Goal: Task Accomplishment & Management: Manage account settings

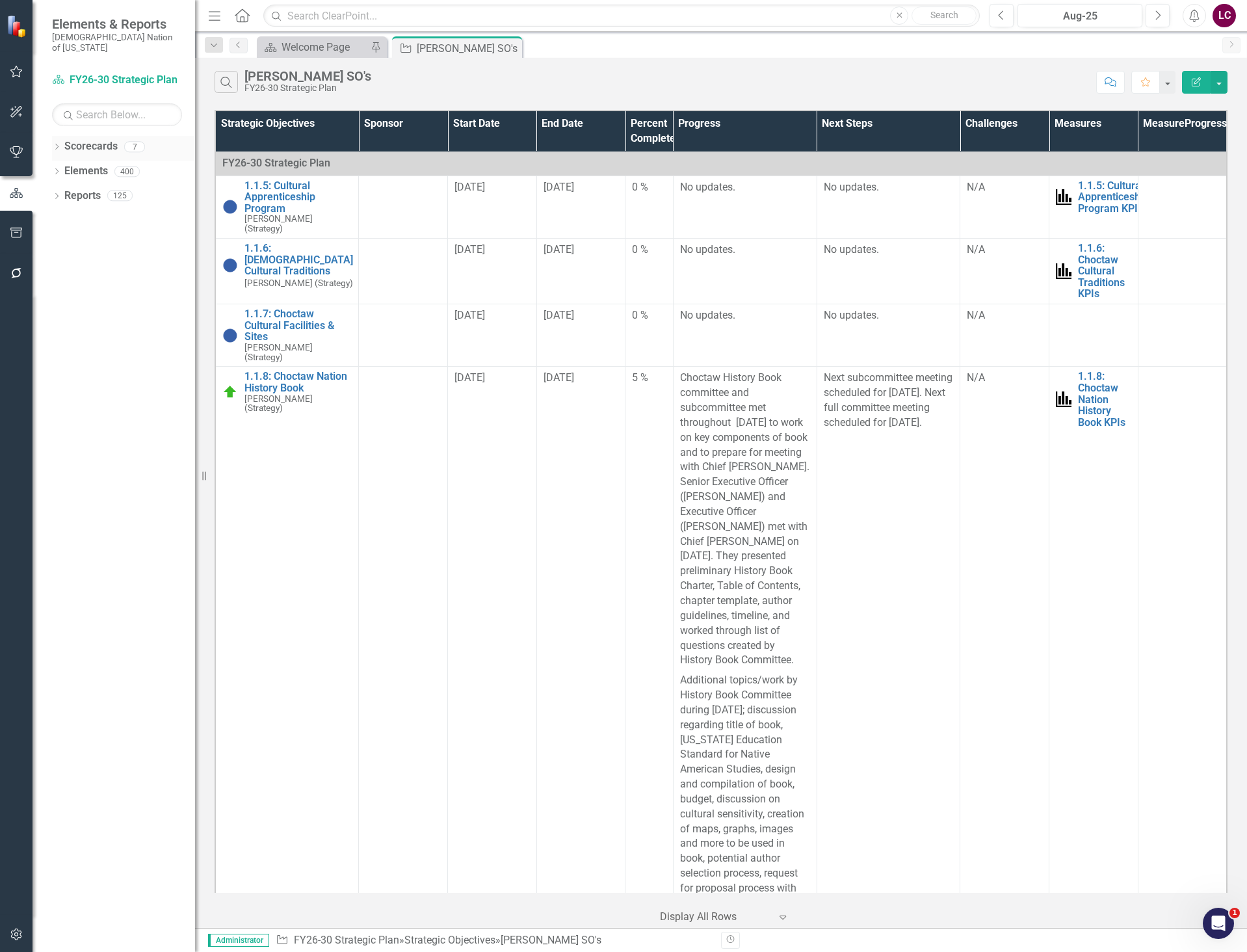
click at [55, 144] on icon "Dropdown" at bounding box center [56, 148] width 9 height 7
click at [114, 164] on link "FY26-30 Strategic Plan" at bounding box center [133, 171] width 123 height 15
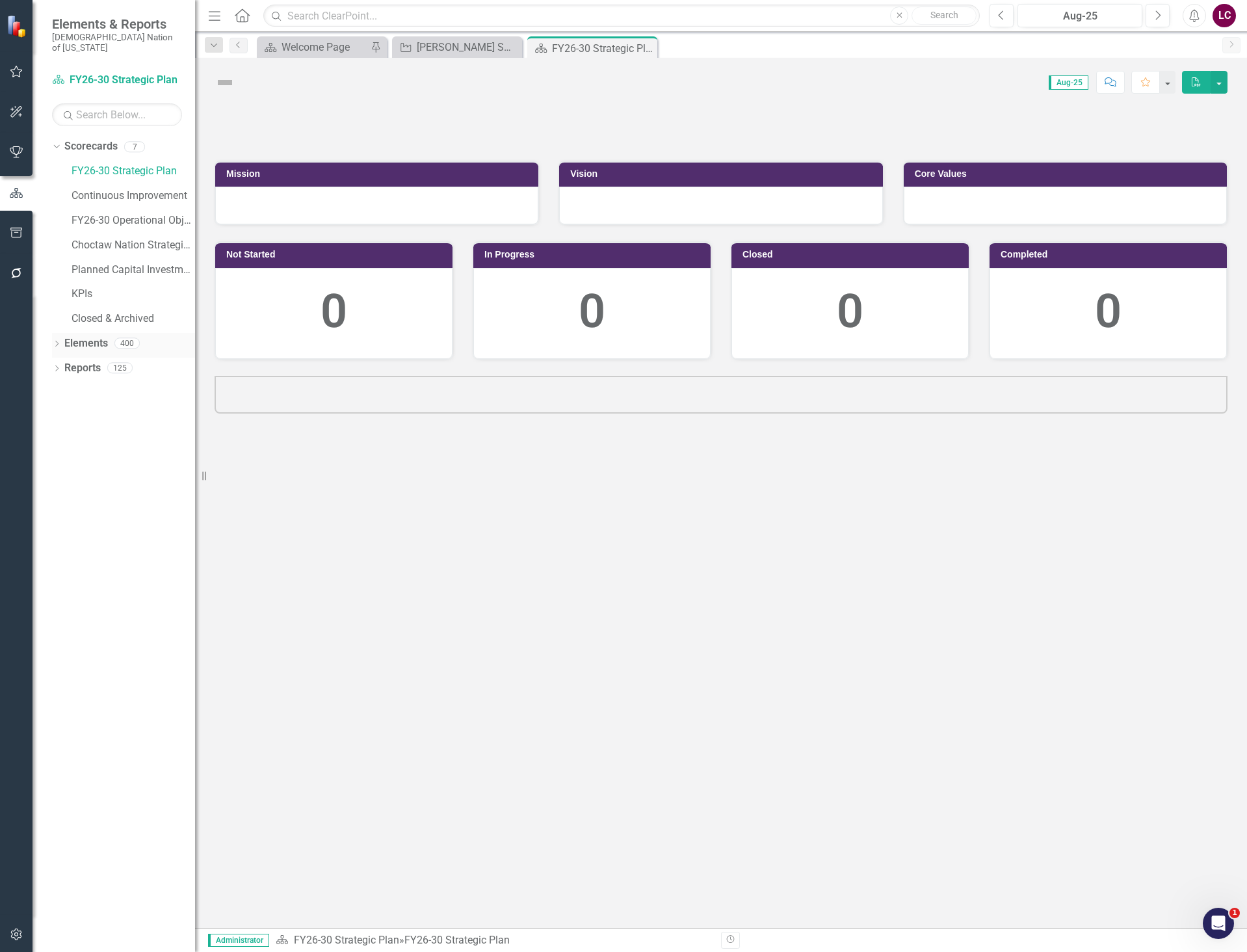
click at [88, 337] on link "Elements" at bounding box center [86, 344] width 43 height 15
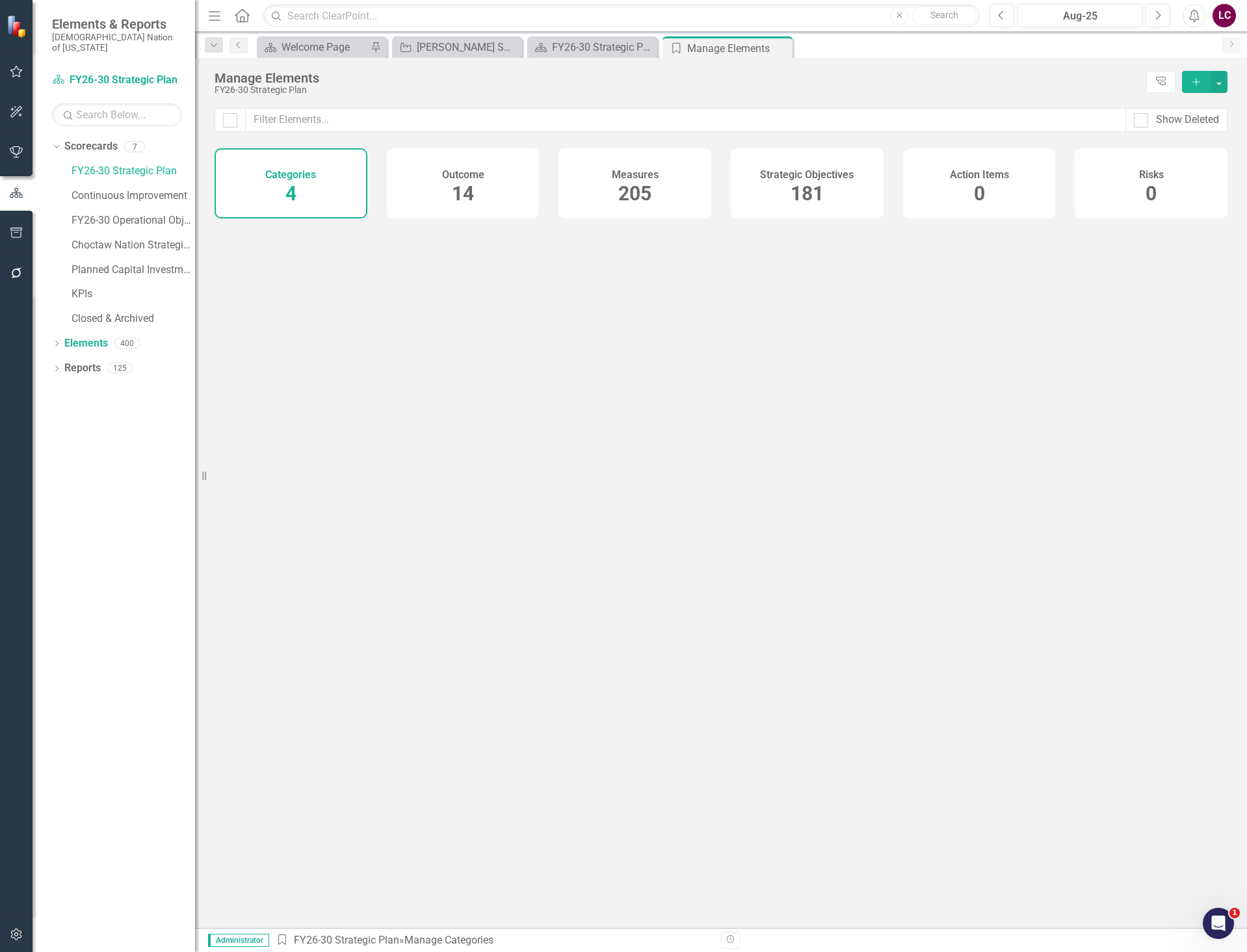
click at [797, 199] on span "181" at bounding box center [807, 193] width 33 height 22
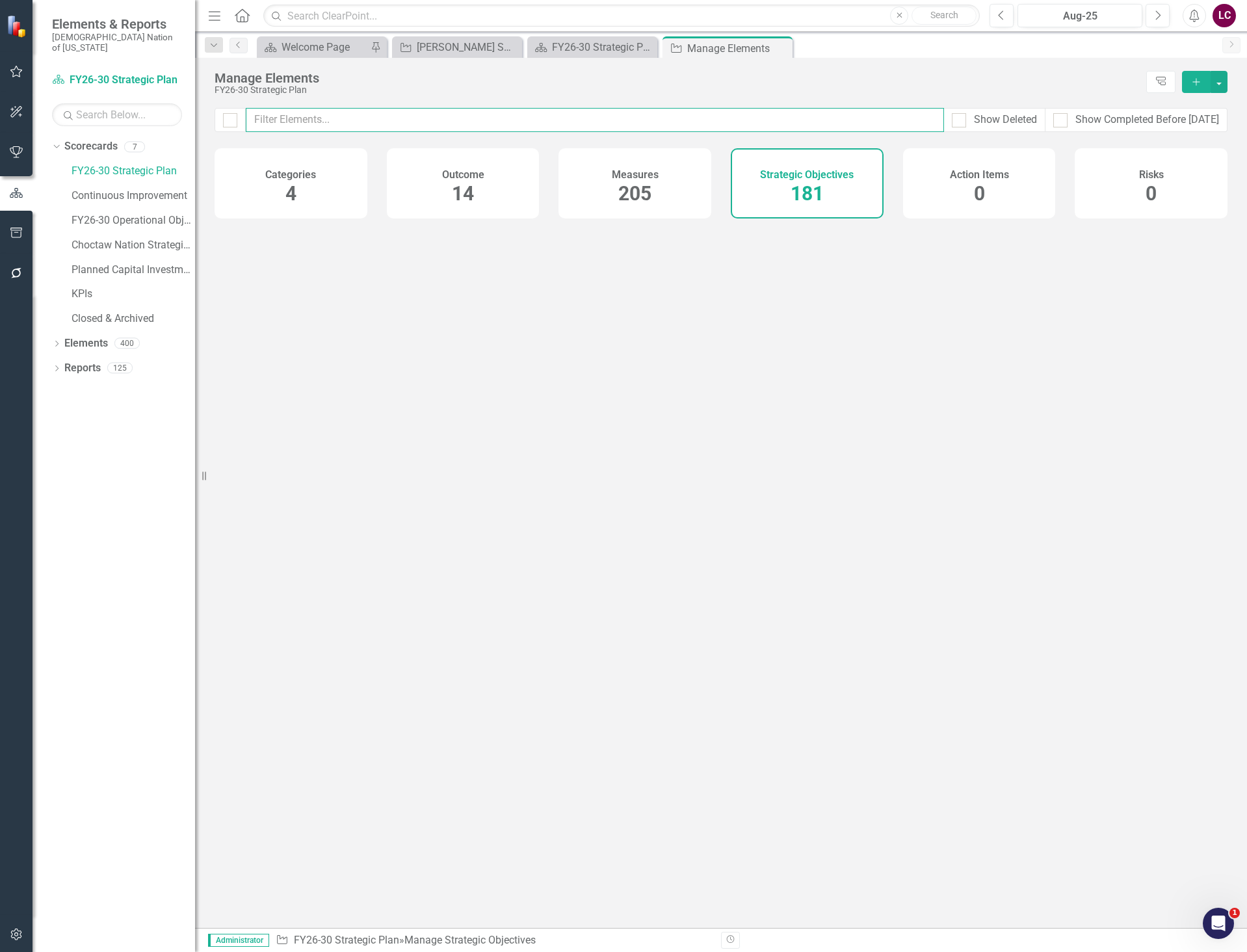
click at [765, 125] on input "text" at bounding box center [595, 120] width 698 height 24
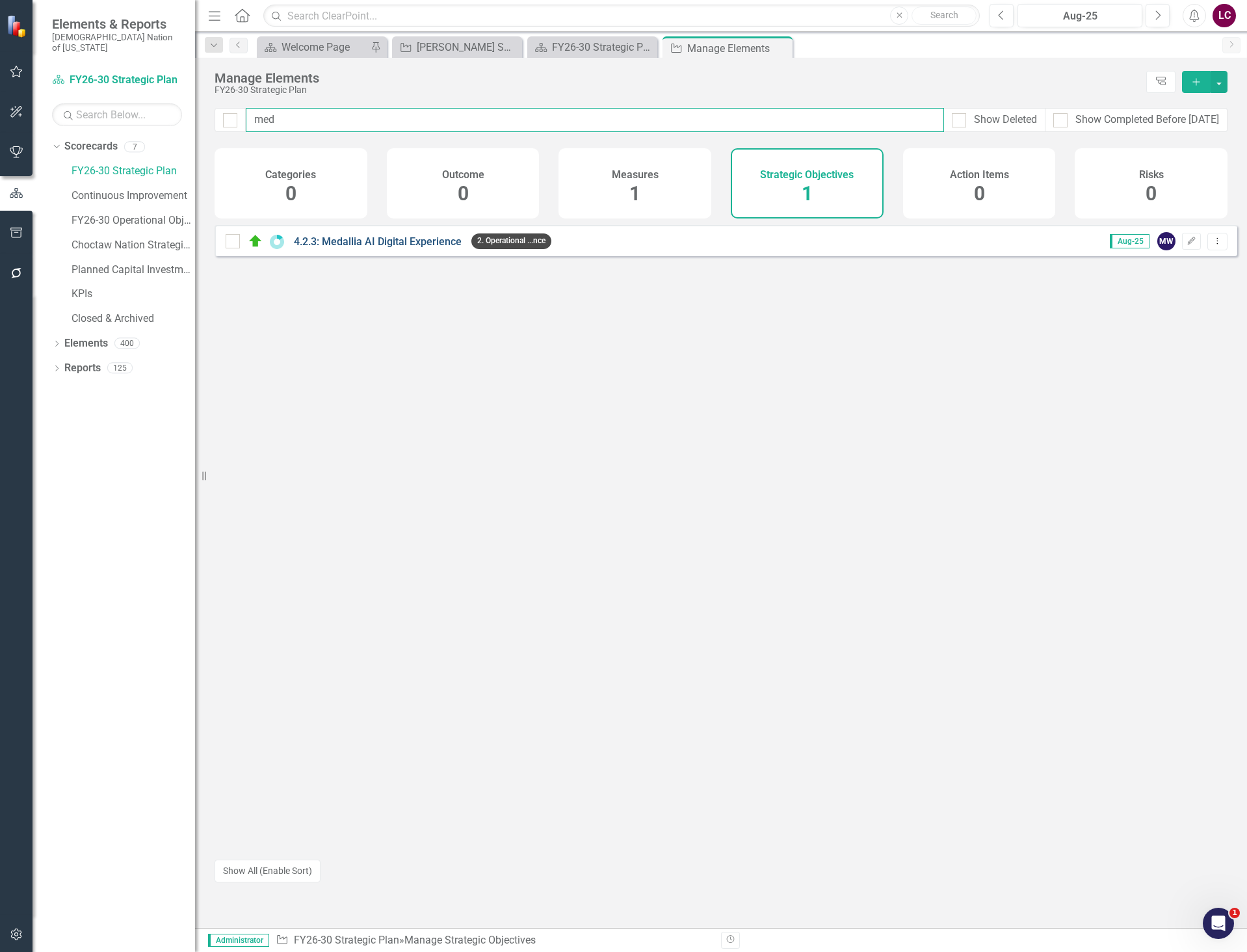
type input "med"
click at [323, 248] on link "4.2.3: Medallia AI Digital Experience" at bounding box center [378, 242] width 167 height 12
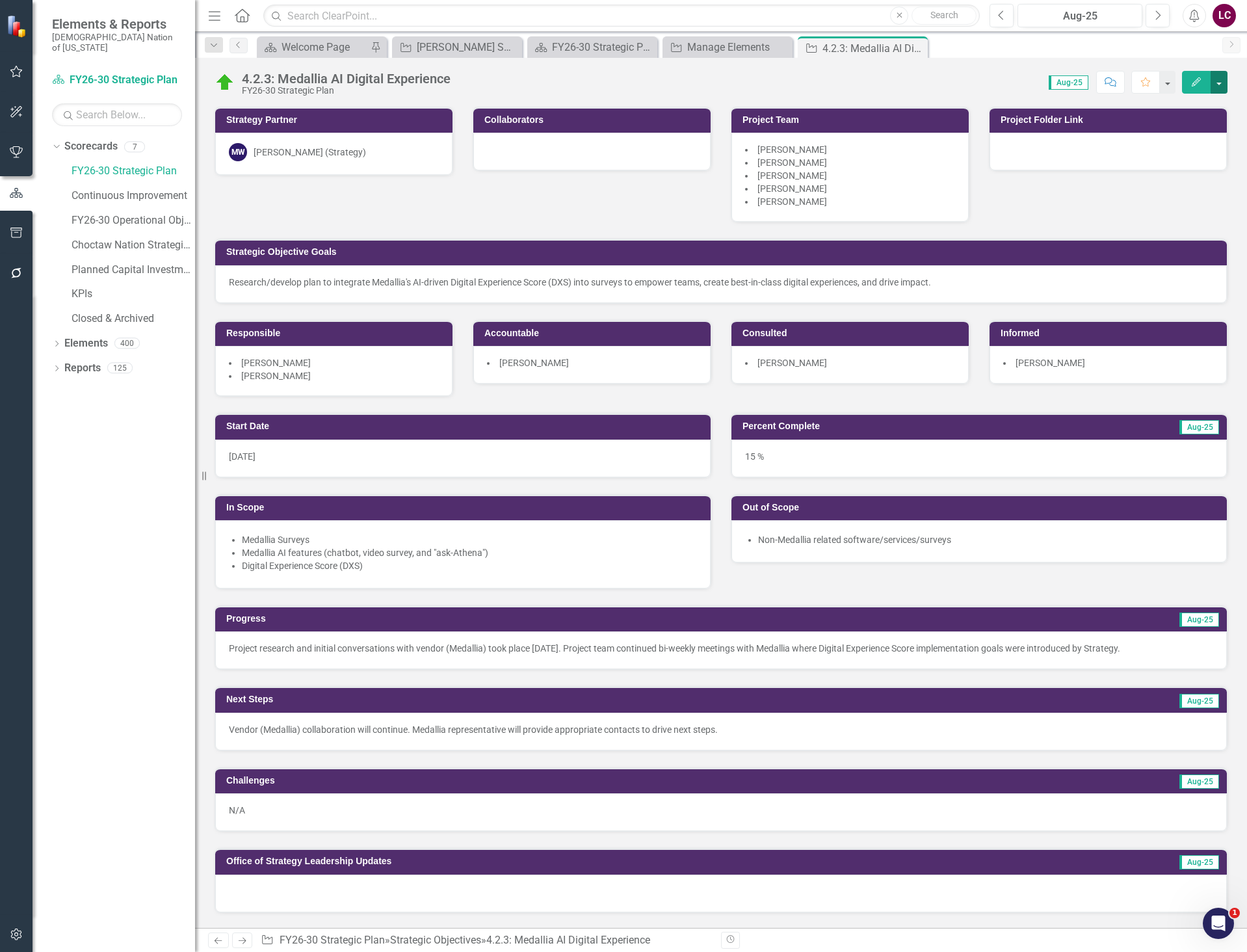
click at [1222, 89] on button "button" at bounding box center [1219, 82] width 17 height 22
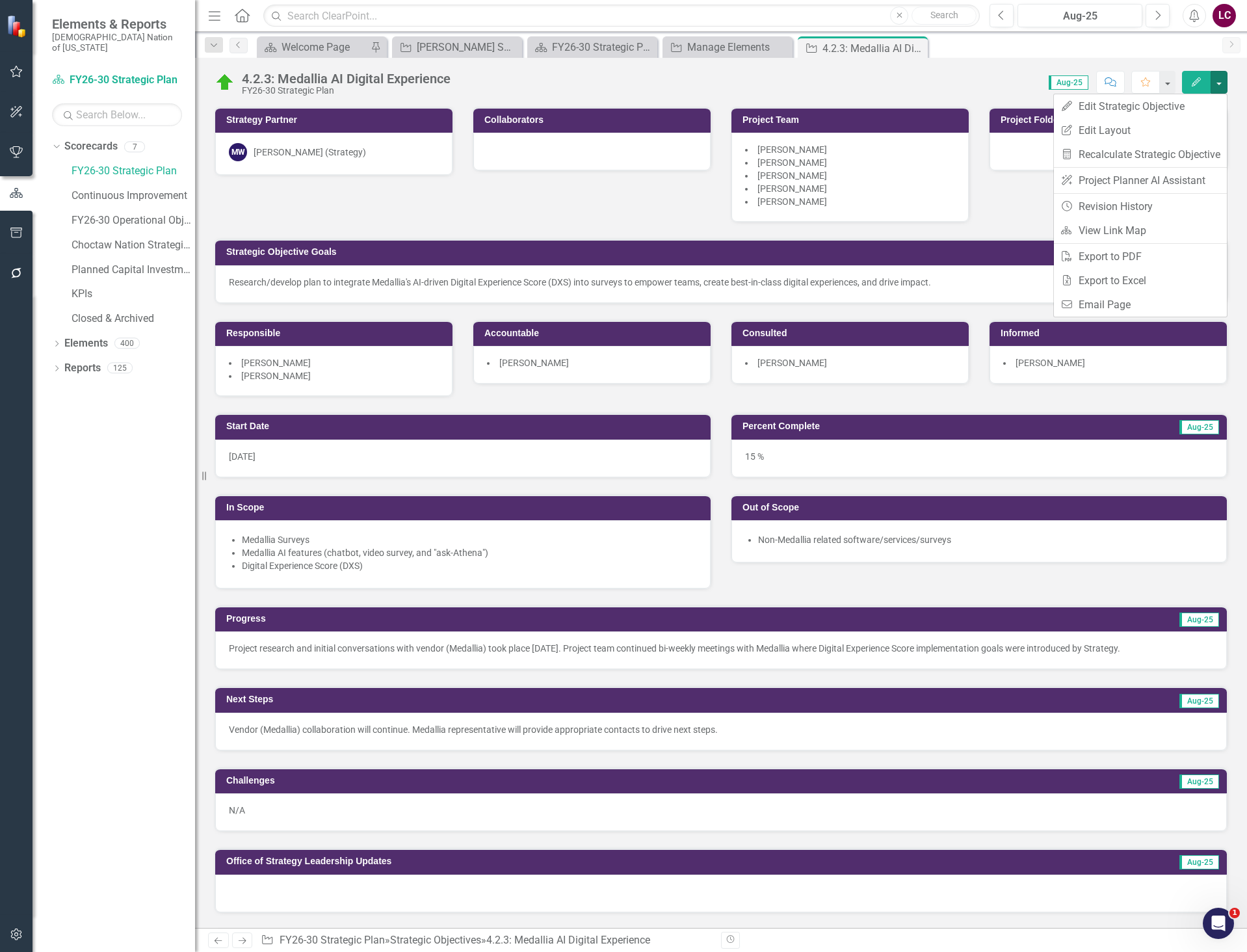
click at [870, 92] on div "Score: 0.00 Aug-25 Completed Comment Favorite Edit" at bounding box center [842, 82] width 771 height 22
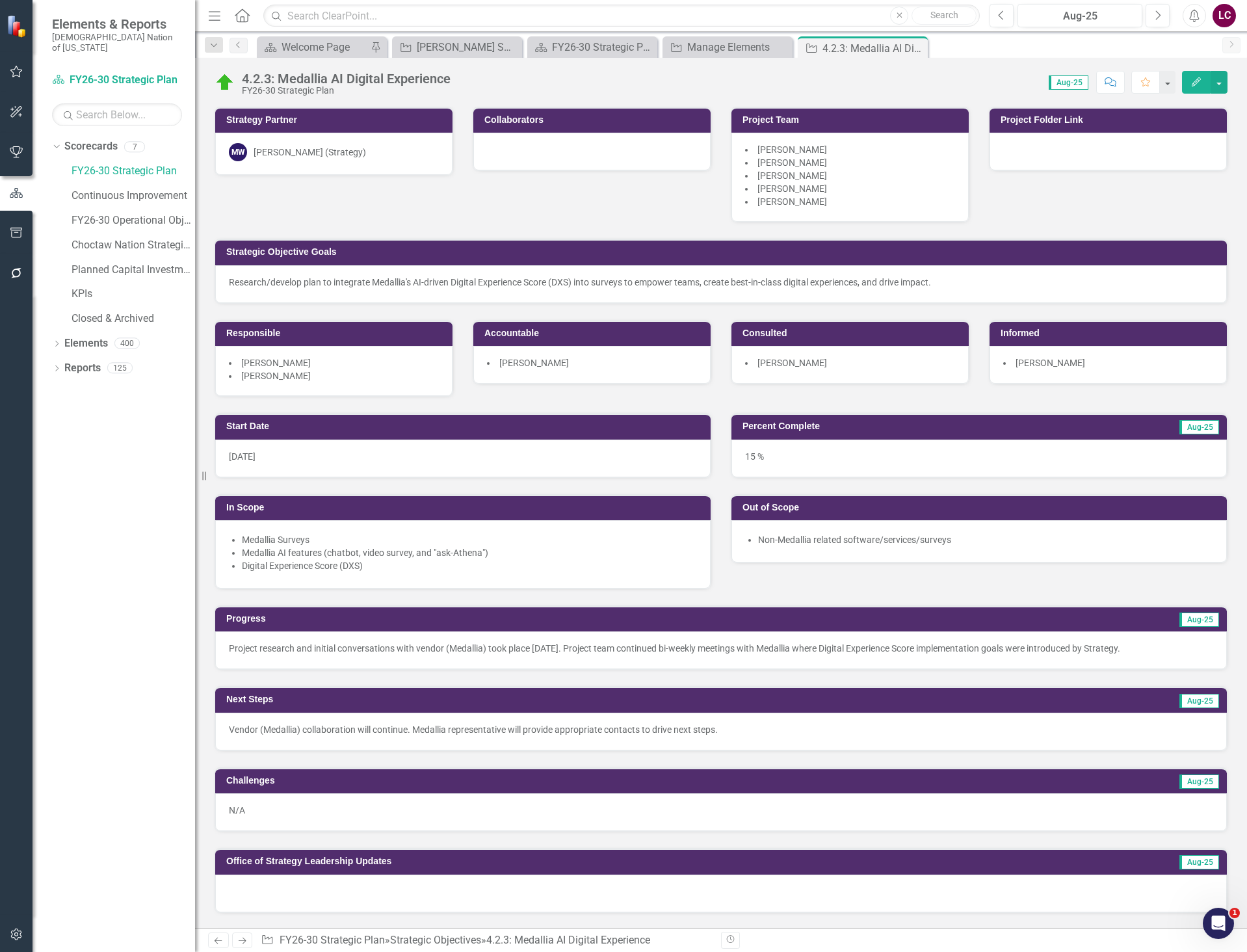
click at [468, 84] on div "Score: 0.00 Aug-25 Completed Comment Favorite Edit" at bounding box center [842, 82] width 771 height 22
click at [459, 78] on div "Score: 0.00 Aug-25 Completed Comment Favorite Edit" at bounding box center [842, 82] width 771 height 22
click at [450, 79] on div "4.2.3: Medallia AI Digital Experience" at bounding box center [346, 79] width 209 height 15
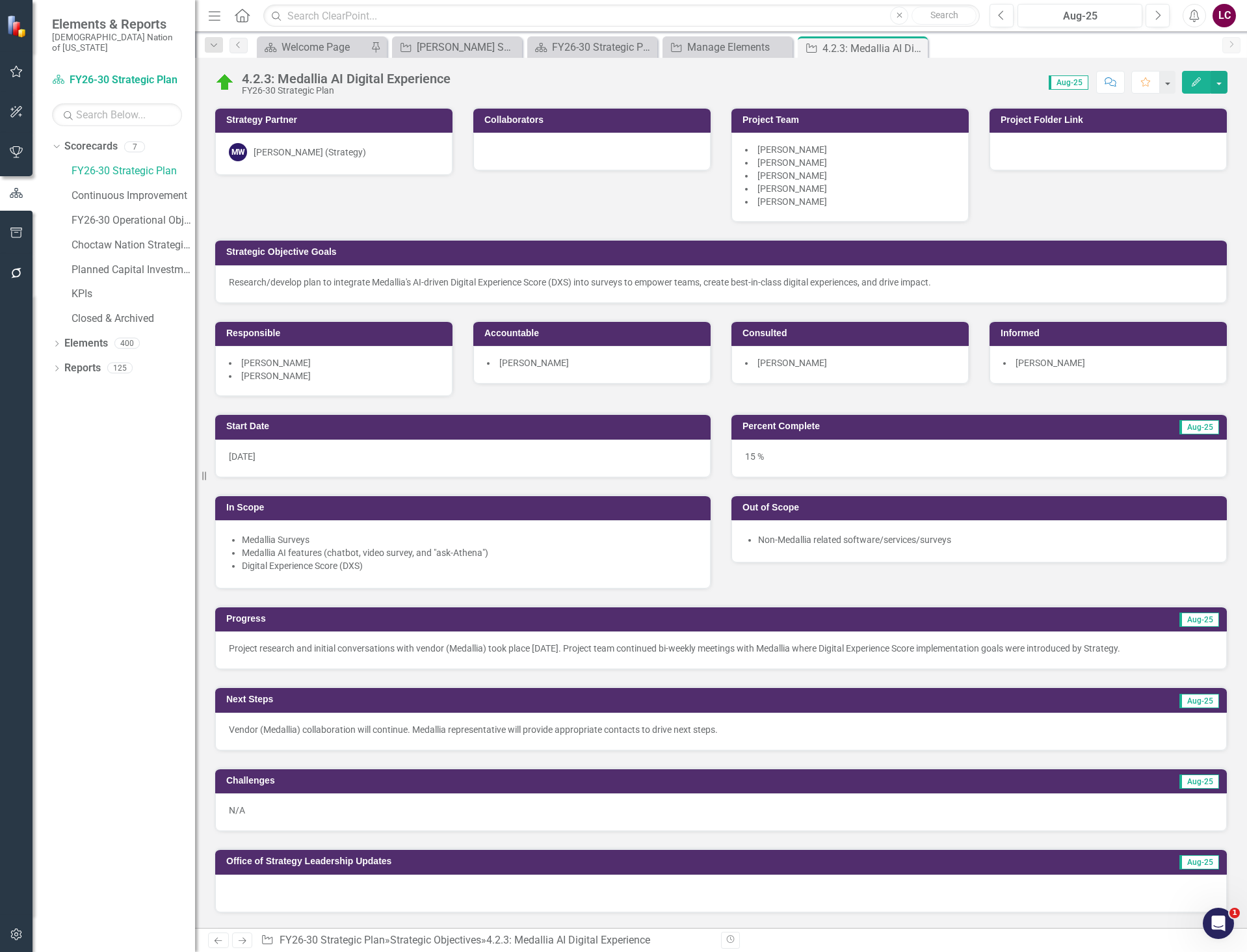
click at [400, 85] on div "4.2.3: Medallia AI Digital Experience" at bounding box center [346, 79] width 209 height 15
click at [400, 83] on div "4.2.3: Medallia AI Digital Experience" at bounding box center [346, 79] width 209 height 15
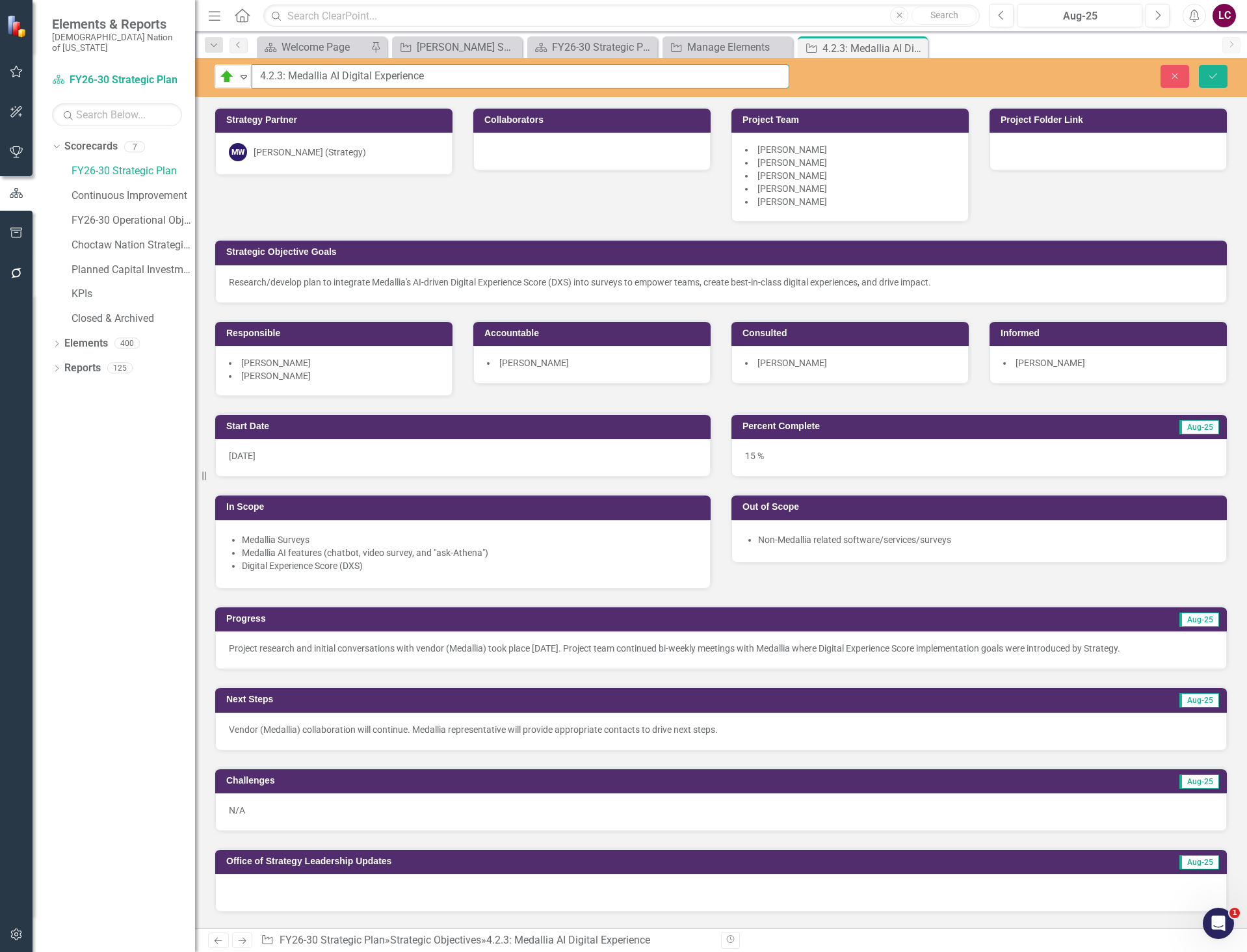
click at [384, 80] on input "4.2.3: Medallia AI Digital Experience" at bounding box center [520, 77] width 538 height 24
drag, startPoint x: 433, startPoint y: 73, endPoint x: 343, endPoint y: 75, distance: 90.0
click at [343, 75] on input "4.2.3: Medallia AI Digital Experience" at bounding box center [520, 77] width 538 height 24
type input "4.2.3: Medallia AI Guest Surveys"
click at [487, 190] on div "Strategy Partner MW Max White (Strategy) Collaborators Project Team Donnalla Mi…" at bounding box center [721, 243] width 1032 height 306
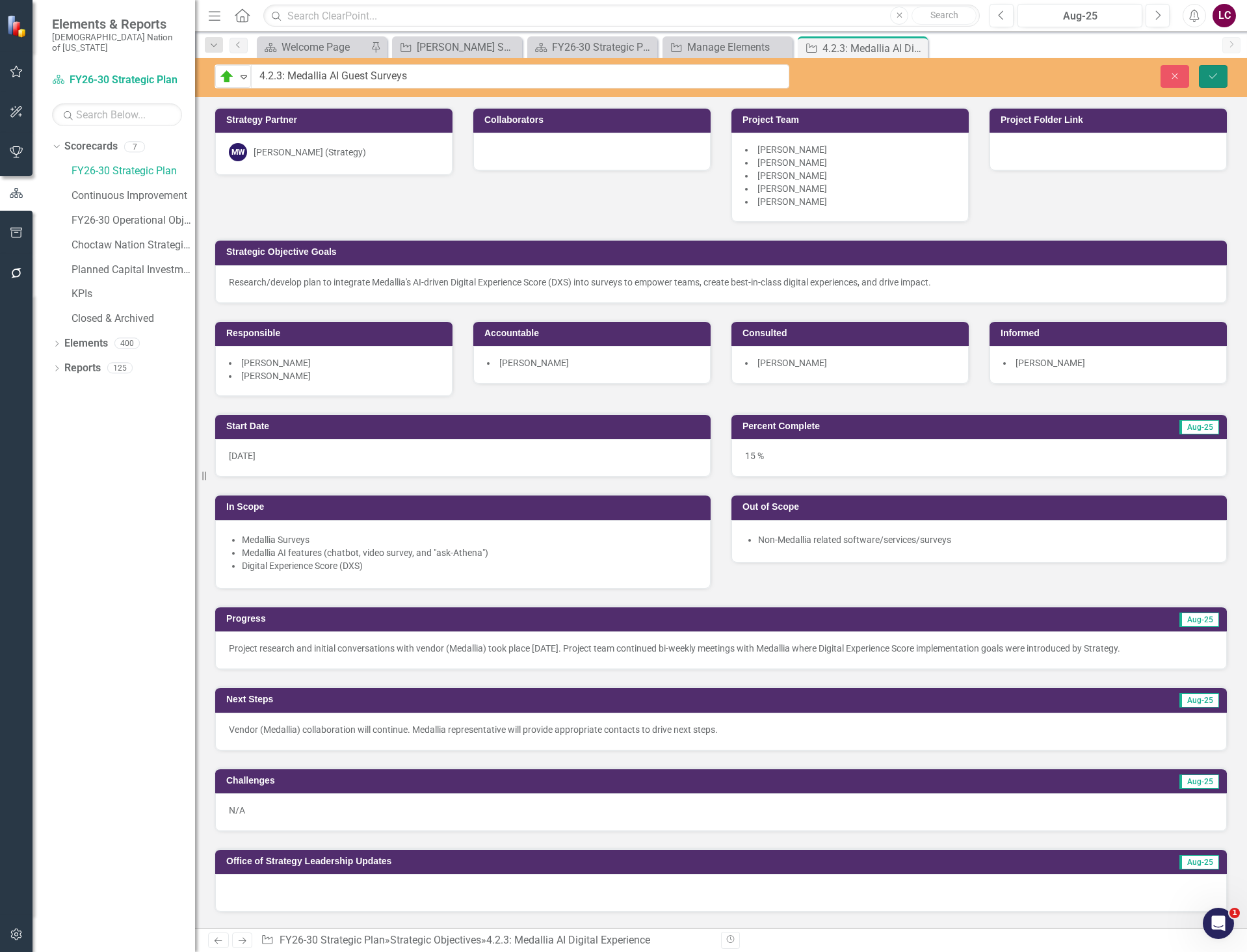
click at [1218, 79] on icon "Save" at bounding box center [1213, 76] width 12 height 9
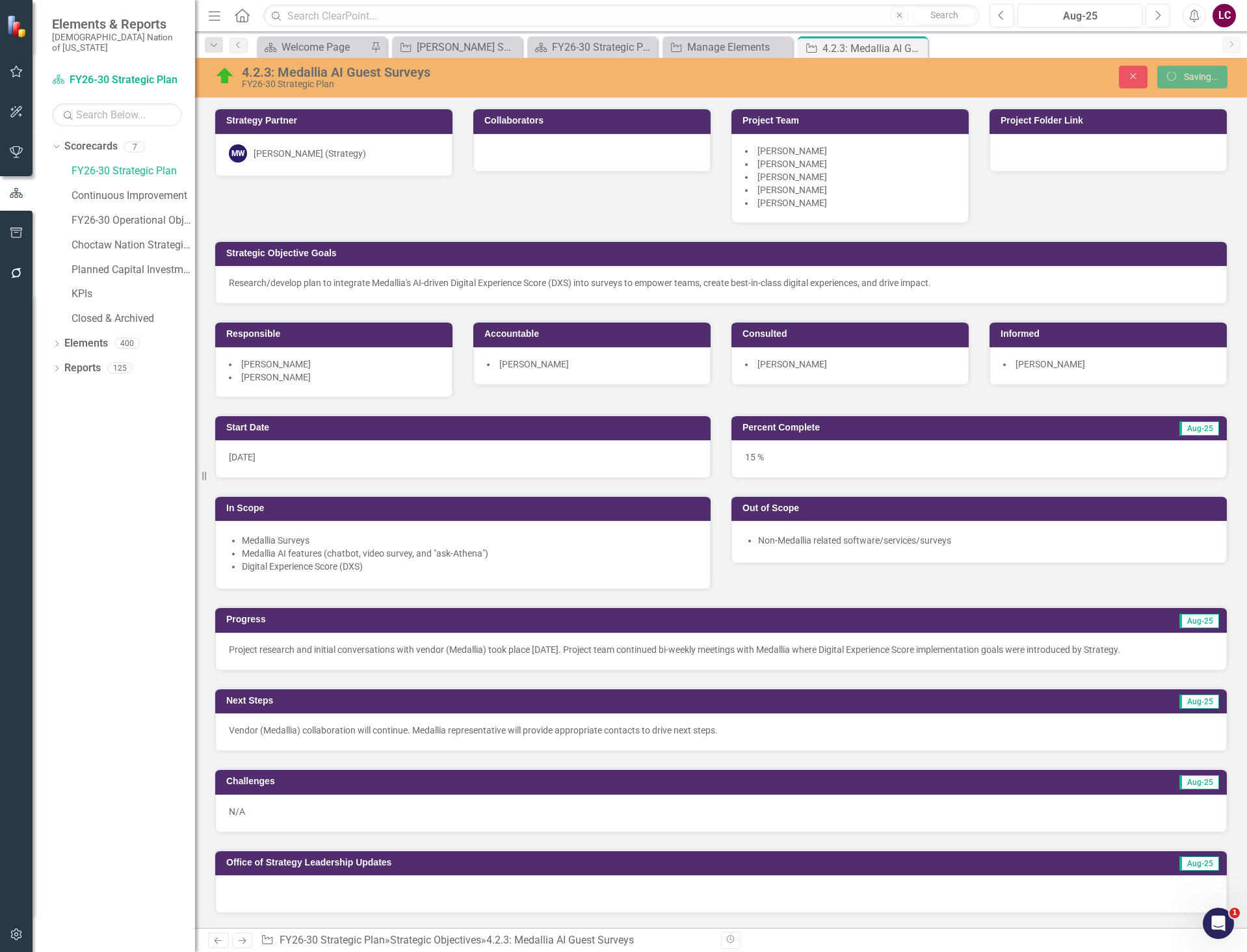
click at [973, 287] on div "Research/develop plan to integrate Medallia's AI-driven Digital Experience Scor…" at bounding box center [721, 282] width 985 height 13
